Goal: Information Seeking & Learning: Find contact information

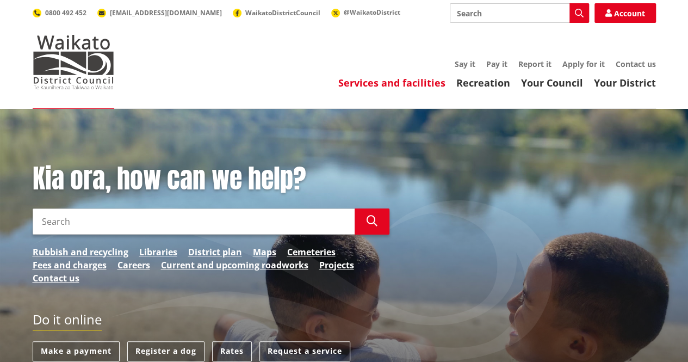
click at [397, 78] on link "Services and facilities" at bounding box center [391, 82] width 107 height 13
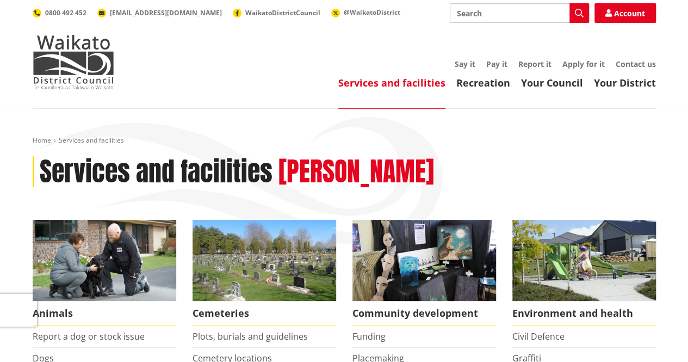
scroll to position [54, 0]
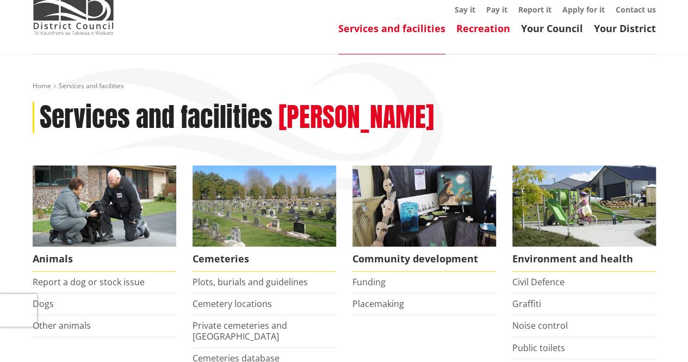
click at [486, 27] on link "Recreation" at bounding box center [483, 28] width 54 height 13
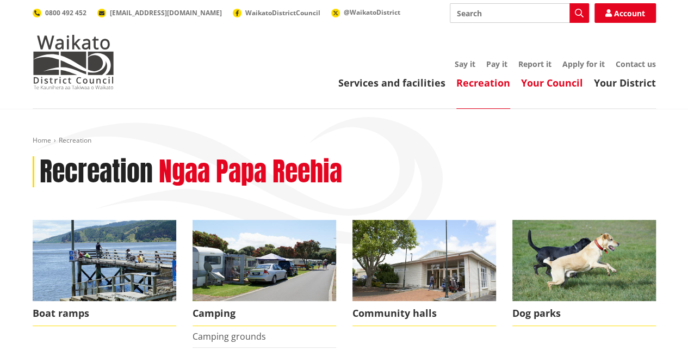
click at [557, 86] on link "Your Council" at bounding box center [552, 82] width 62 height 13
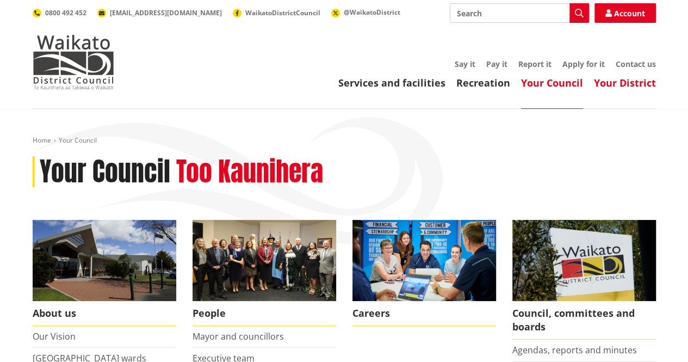
click at [629, 85] on link "Your District" at bounding box center [625, 82] width 62 height 13
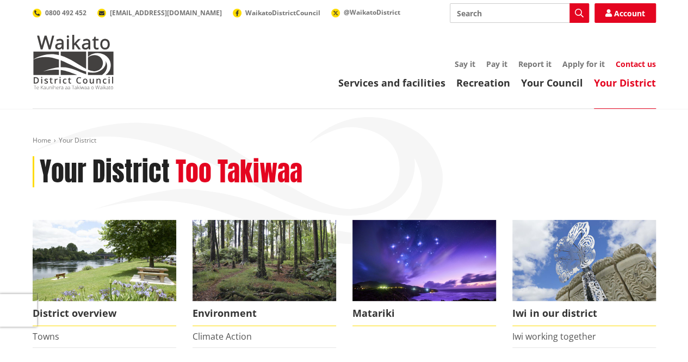
click at [634, 65] on link "Contact us" at bounding box center [636, 64] width 40 height 10
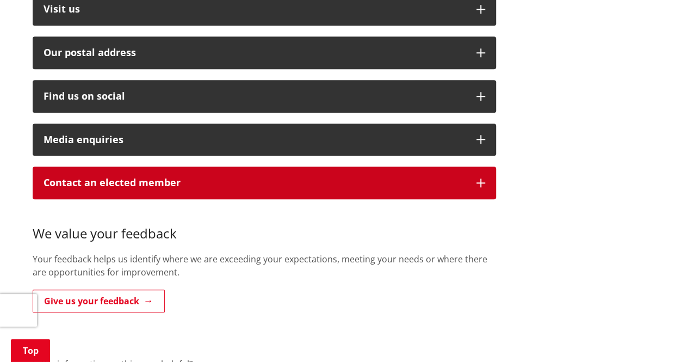
scroll to position [326, 0]
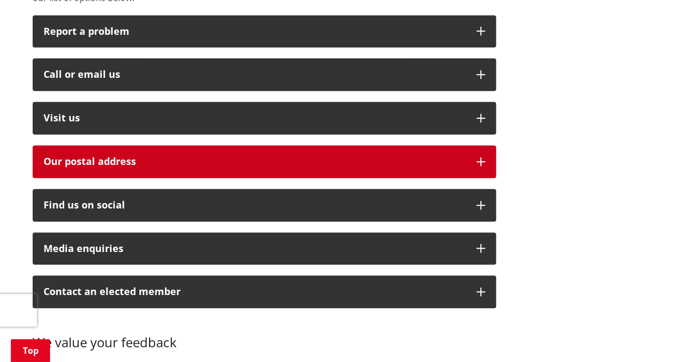
click at [145, 156] on h2 "Our postal address" at bounding box center [255, 161] width 422 height 11
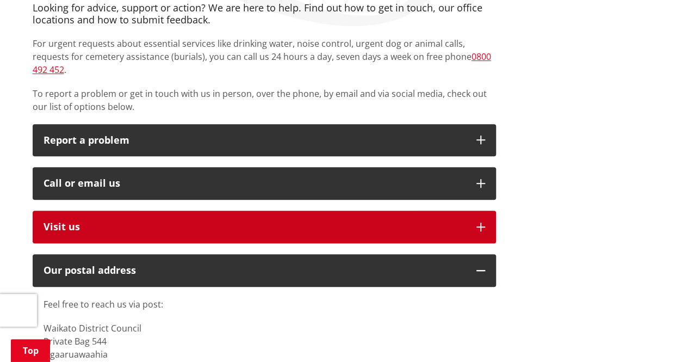
click at [129, 221] on p "Visit us" at bounding box center [255, 226] width 422 height 11
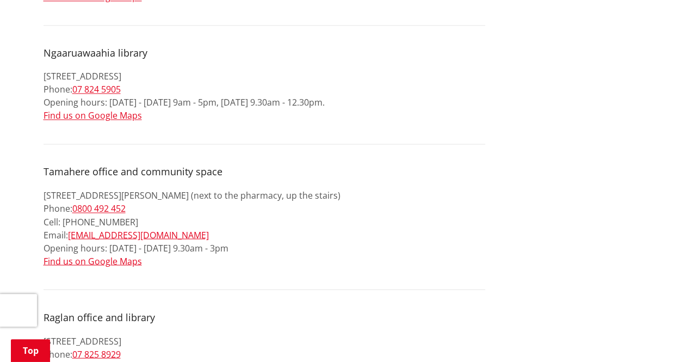
scroll to position [870, 0]
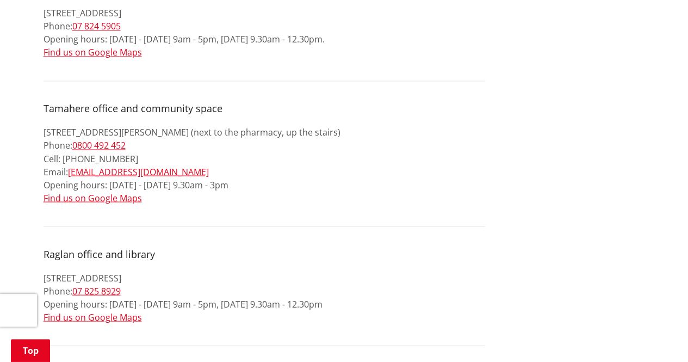
drag, startPoint x: 381, startPoint y: 117, endPoint x: 26, endPoint y: 111, distance: 354.6
click at [26, 111] on div "Looking for advice, support or action? We are here to help. Find out how to get…" at bounding box center [264, 229] width 480 height 1759
copy p "[STREET_ADDRESS][PERSON_NAME] (next to the pharmacy, up the stairs)"
